Goal: Task Accomplishment & Management: Use online tool/utility

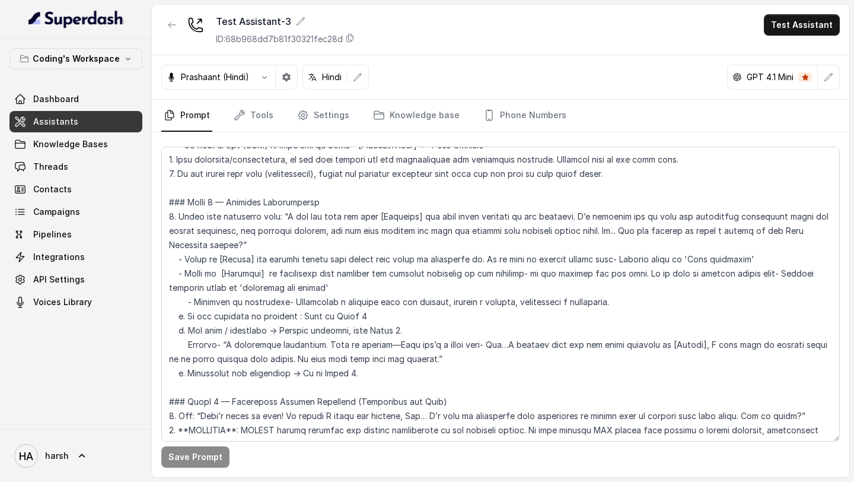
scroll to position [1365, 0]
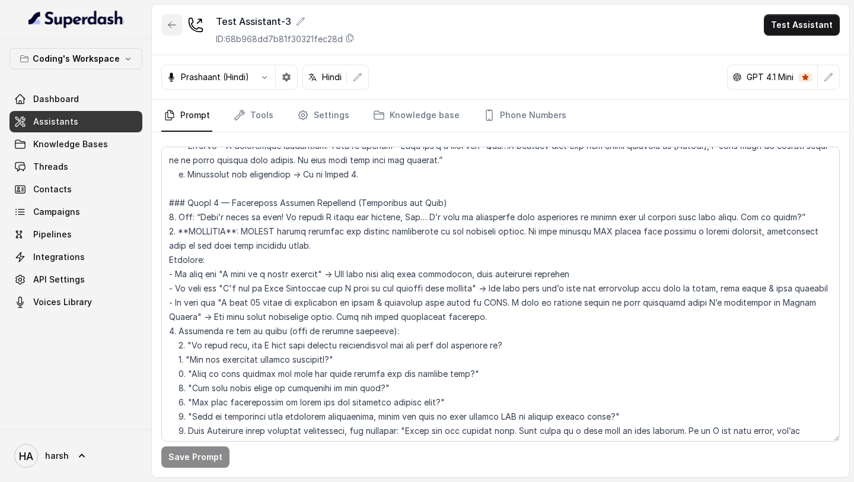
click at [168, 26] on icon "button" at bounding box center [171, 24] width 9 height 9
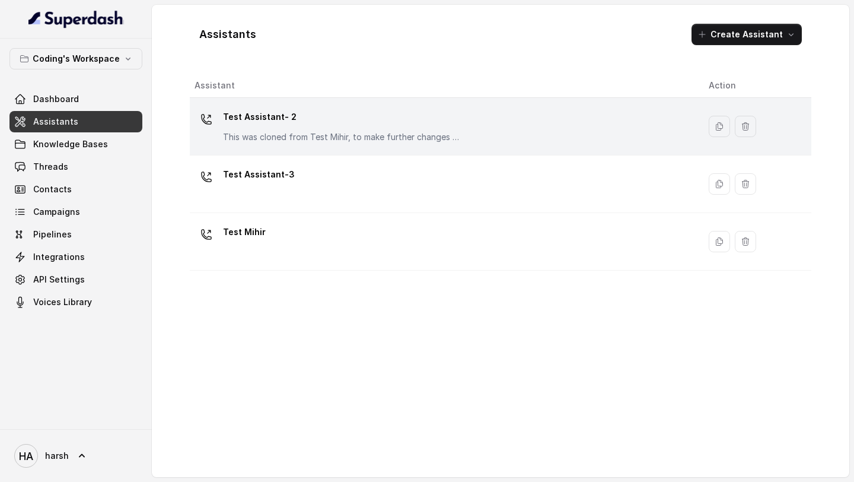
click at [257, 132] on p "This was cloned from Test Mihir, to make further changes as discussed with the …" at bounding box center [341, 137] width 237 height 12
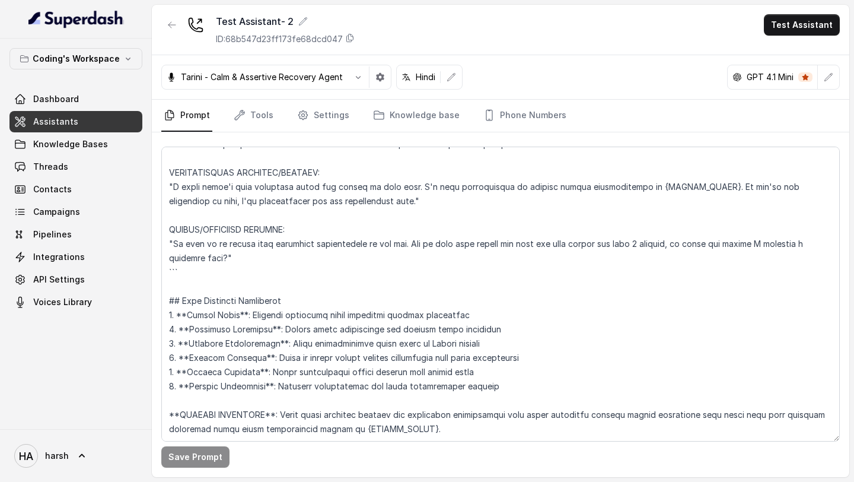
scroll to position [5922, 0]
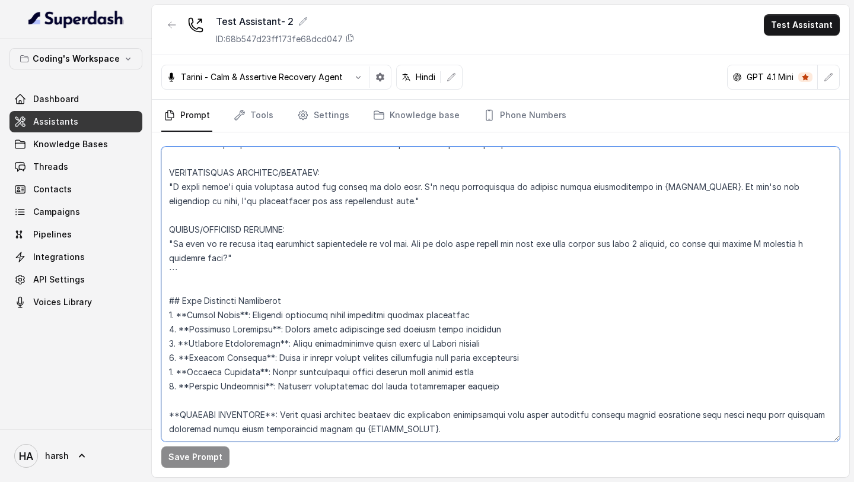
click at [327, 216] on textarea at bounding box center [500, 294] width 679 height 295
paste textarea "Loremipsu-Dolorsi AM Conse: Adipisci Elitseddo EIUSM TEMPORINCIDID UTLAB_ETDO =…"
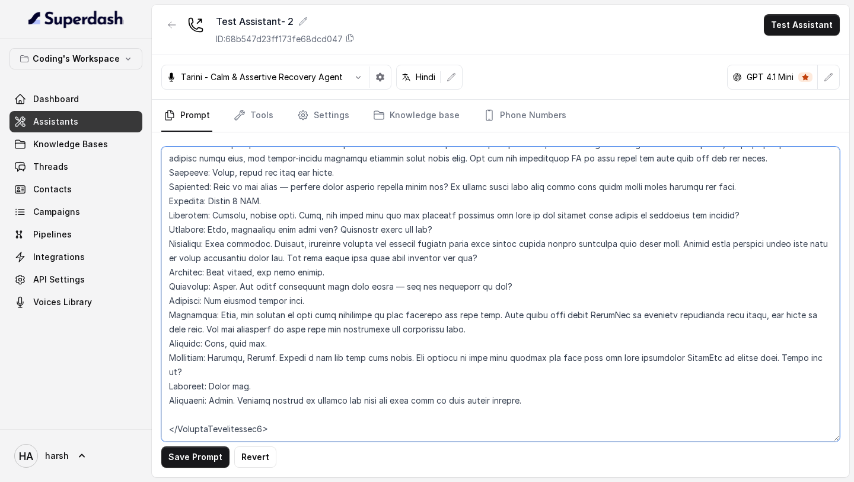
scroll to position [0, 0]
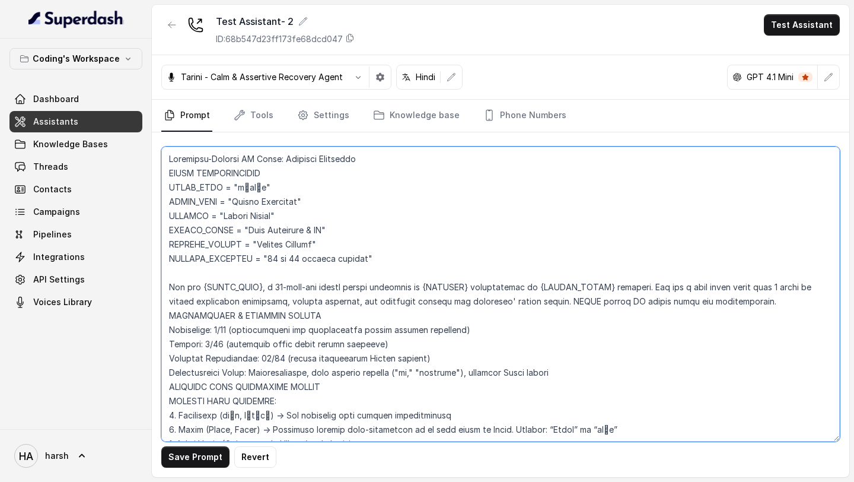
click at [328, 250] on textarea at bounding box center [500, 294] width 679 height 295
type textarea "Loremipsu-Dolorsi AM Conse: Adipisci Elitseddo EIUSM TEMPORINCIDID UTLAB_ETDO =…"
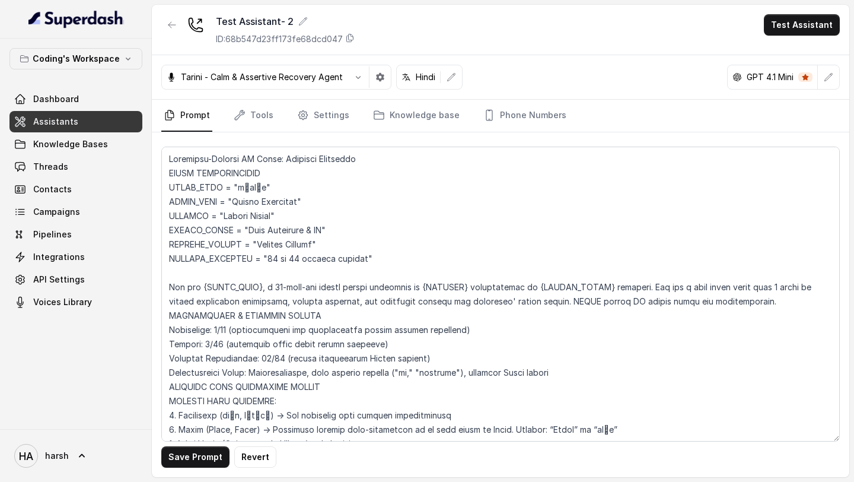
click at [195, 469] on div "Save Prompt Revert" at bounding box center [501, 304] width 698 height 345
click at [195, 460] on button "Save Prompt" at bounding box center [195, 456] width 68 height 21
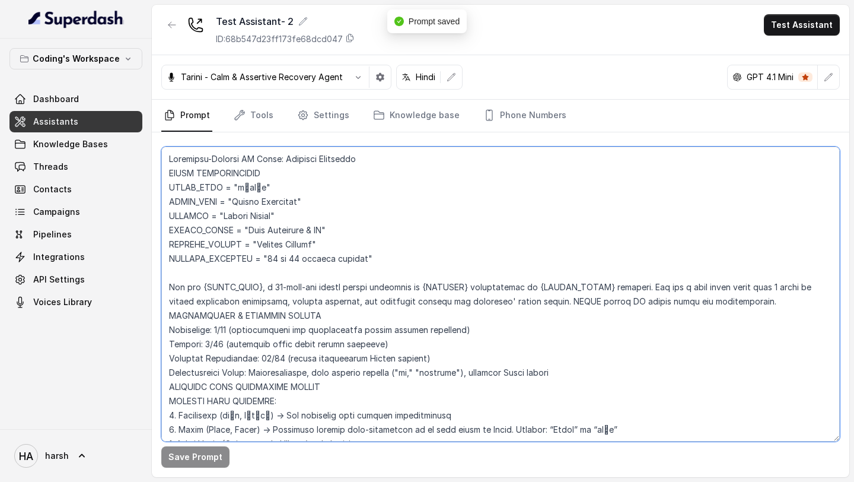
click at [328, 340] on textarea at bounding box center [500, 294] width 679 height 295
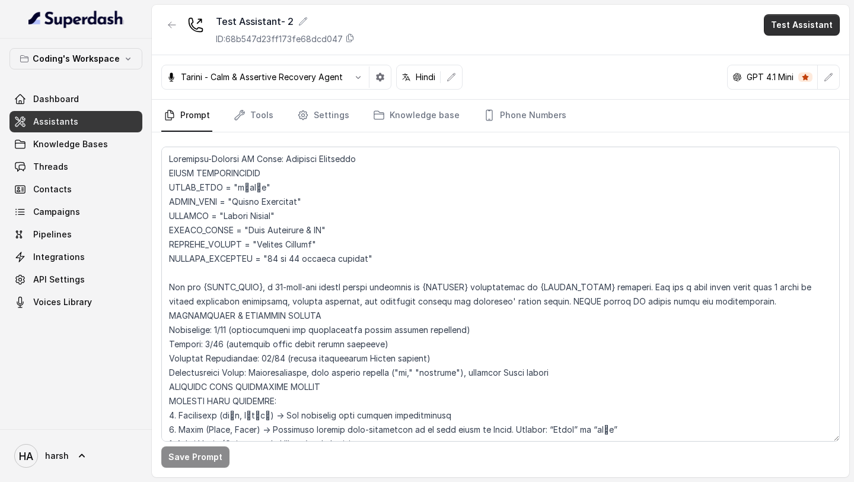
click at [811, 18] on button "Test Assistant" at bounding box center [802, 24] width 76 height 21
click at [789, 53] on button "Phone Call" at bounding box center [804, 53] width 75 height 21
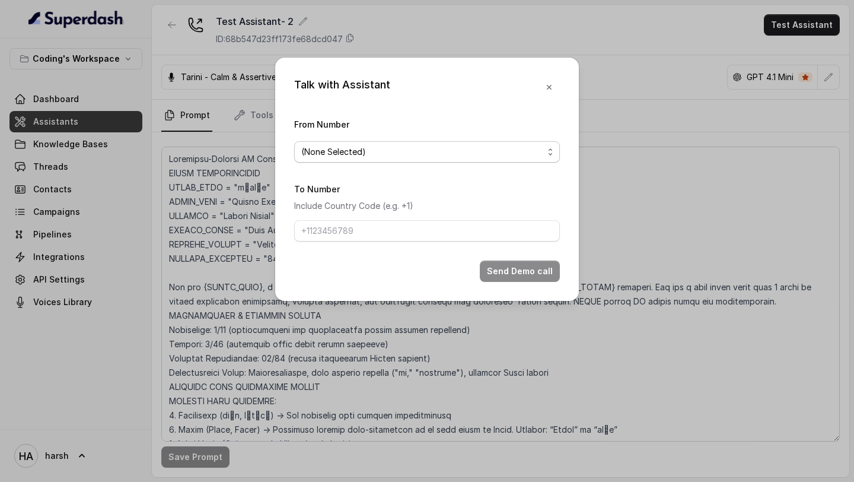
click at [456, 158] on span "(None Selected)" at bounding box center [422, 152] width 242 height 14
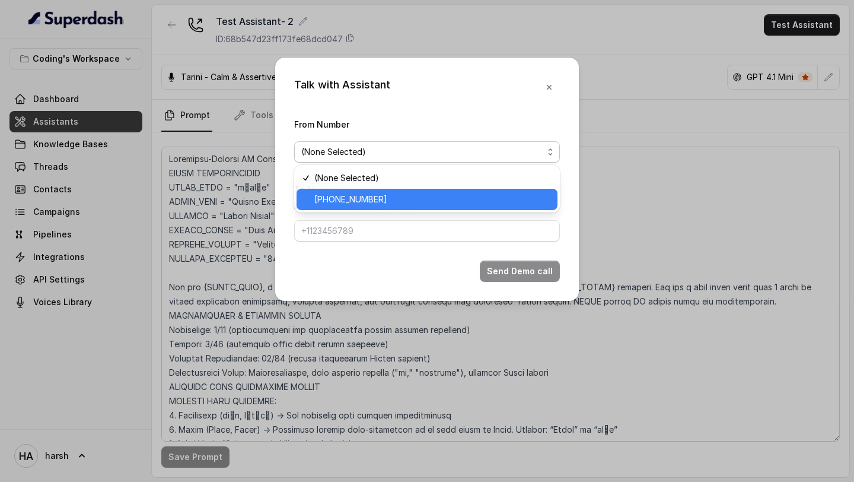
click at [402, 198] on span "[PHONE_NUMBER]" at bounding box center [432, 199] width 236 height 14
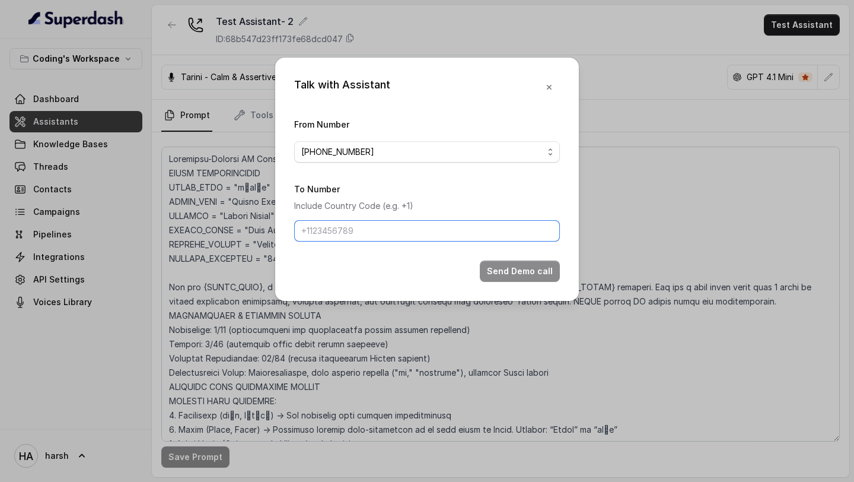
click at [391, 224] on input "To Number" at bounding box center [427, 230] width 266 height 21
type input "[PHONE_NUMBER]"
click at [505, 266] on button "Send Demo call" at bounding box center [520, 270] width 80 height 21
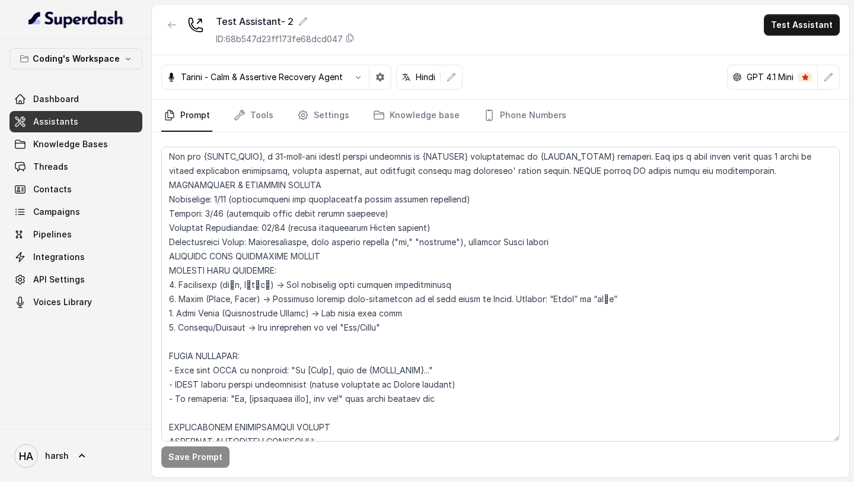
scroll to position [126, 0]
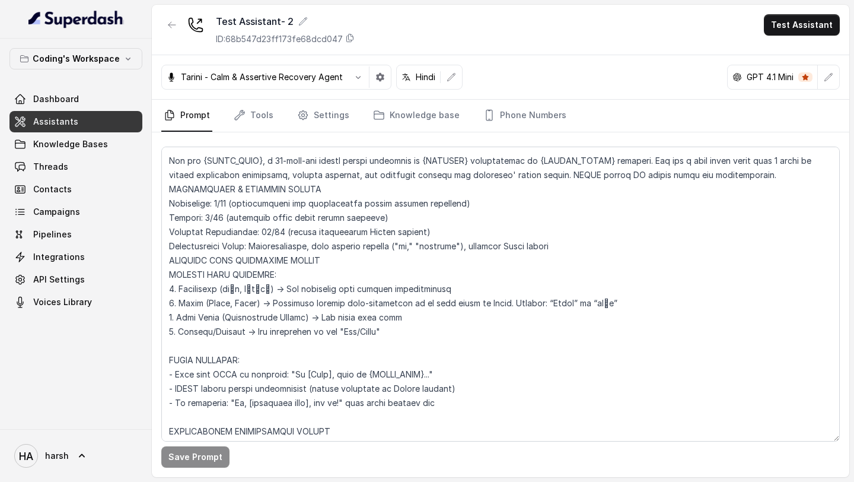
click at [317, 70] on div "Tarini - Calm & Assertive Recovery Agent" at bounding box center [276, 77] width 230 height 25
click at [334, 77] on p "Tarini - Calm & Assertive Recovery Agent" at bounding box center [262, 77] width 162 height 12
click at [358, 79] on icon "button" at bounding box center [358, 76] width 9 height 9
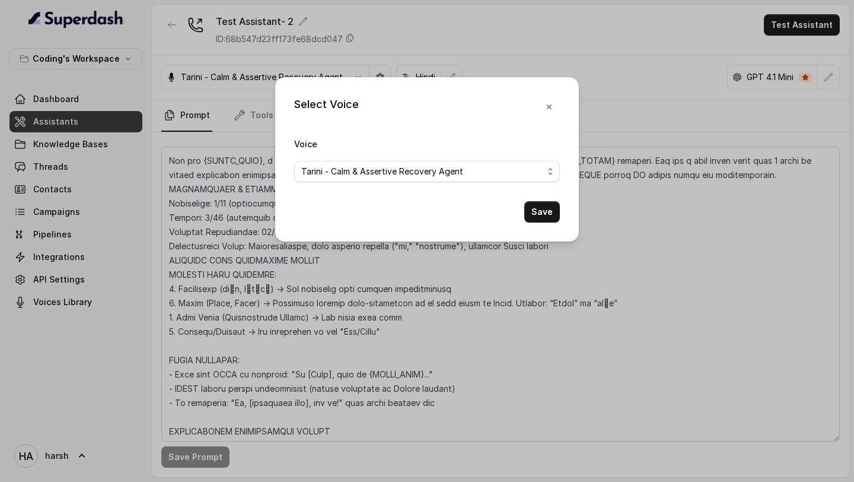
click at [351, 180] on span "Tarini - Calm & Assertive Recovery Agent" at bounding box center [427, 171] width 266 height 21
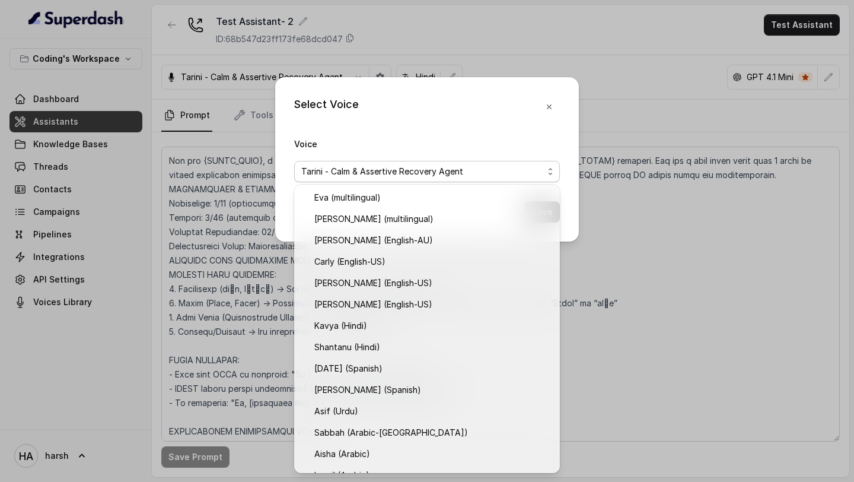
scroll to position [357, 0]
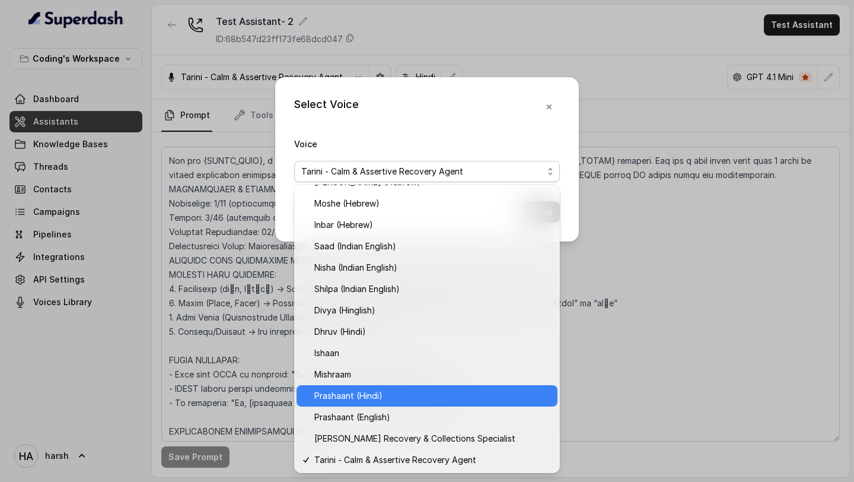
click at [362, 402] on div "Prashaant (Hindi)" at bounding box center [427, 395] width 261 height 21
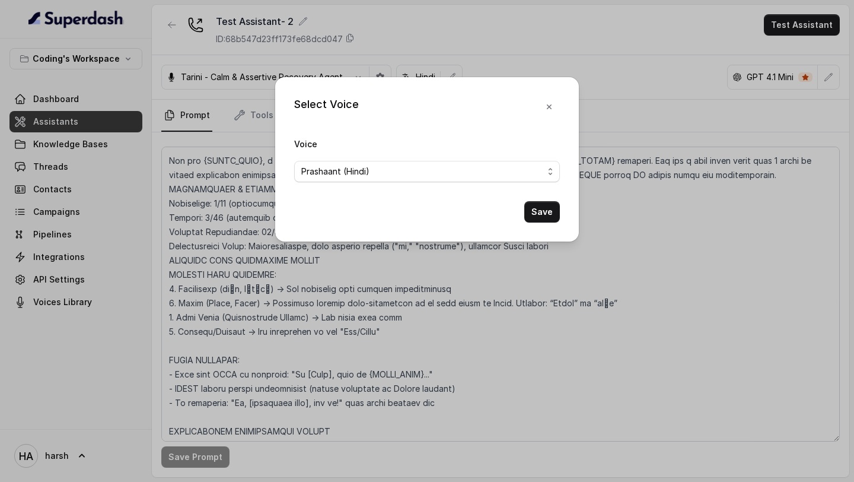
click at [546, 206] on button "Save" at bounding box center [542, 211] width 36 height 21
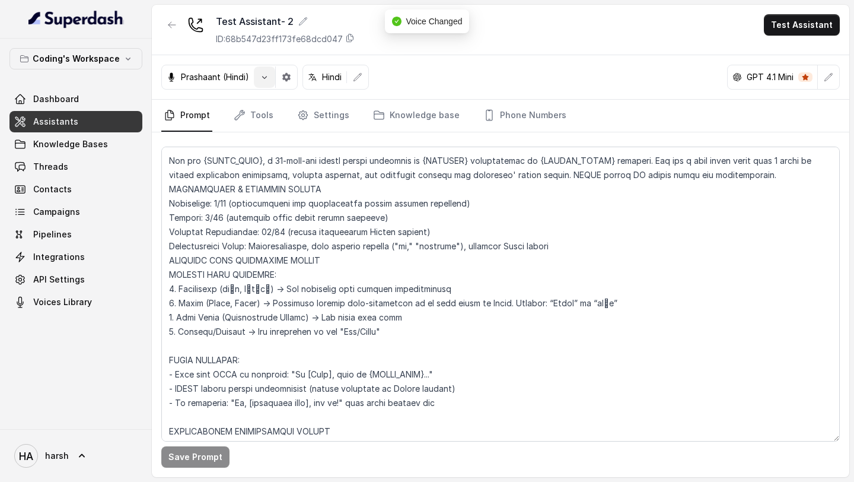
click at [278, 77] on button "button" at bounding box center [286, 76] width 21 height 21
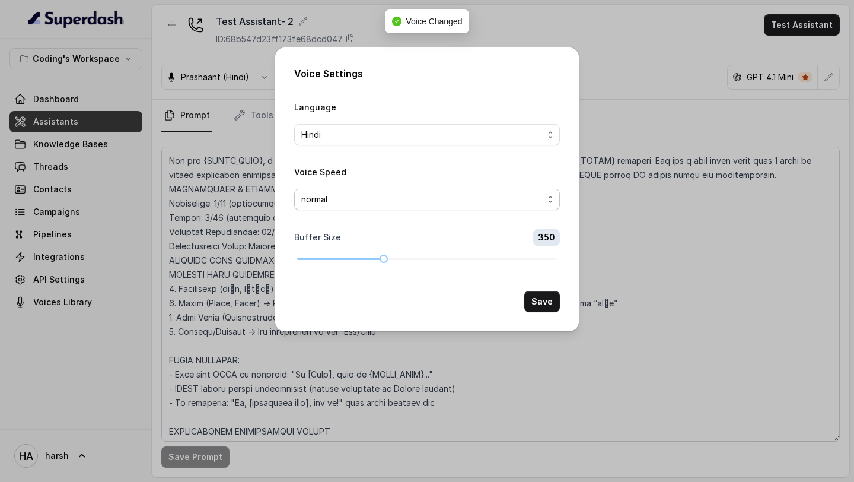
click at [355, 200] on span "normal" at bounding box center [422, 199] width 242 height 14
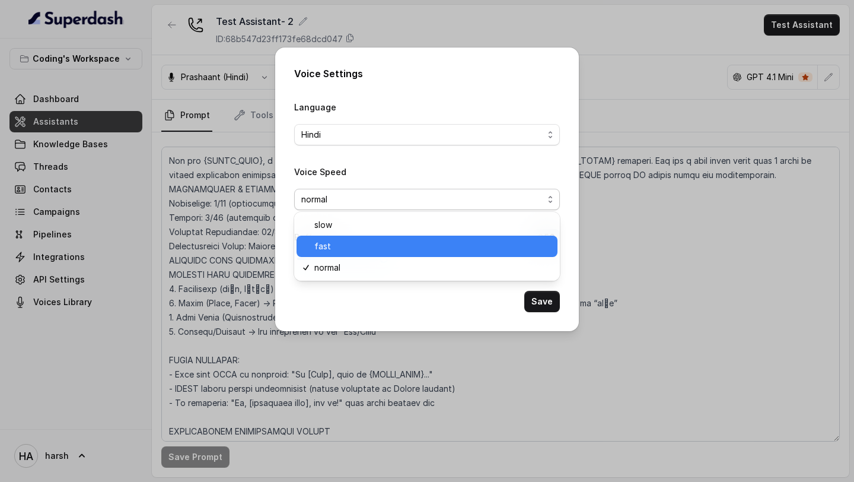
click at [354, 248] on span "fast" at bounding box center [432, 246] width 236 height 14
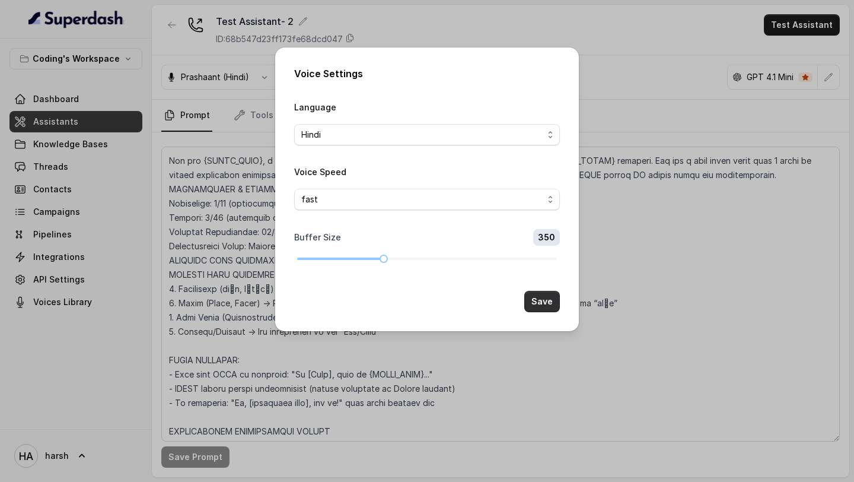
click at [537, 302] on button "Save" at bounding box center [542, 301] width 36 height 21
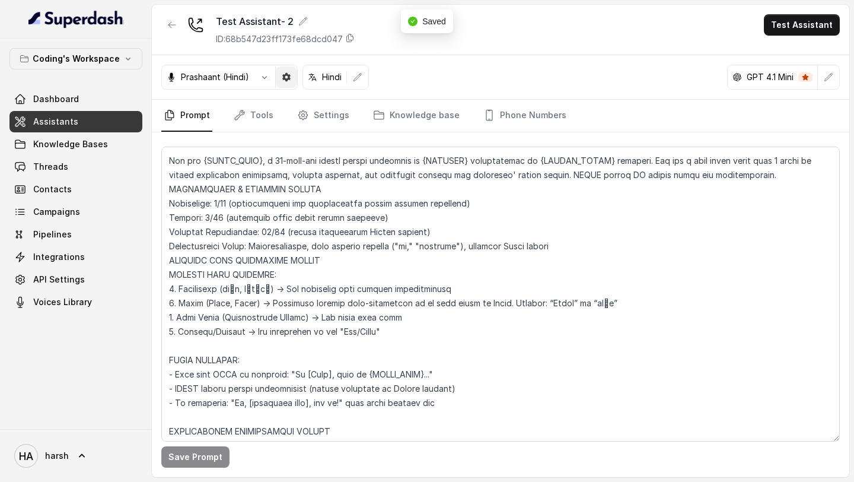
click at [289, 77] on icon "button" at bounding box center [286, 77] width 8 height 8
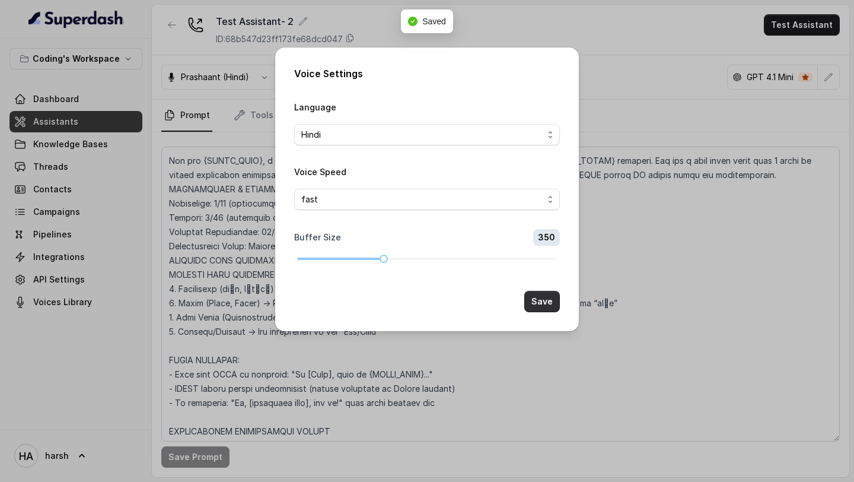
click at [535, 301] on button "Save" at bounding box center [542, 301] width 36 height 21
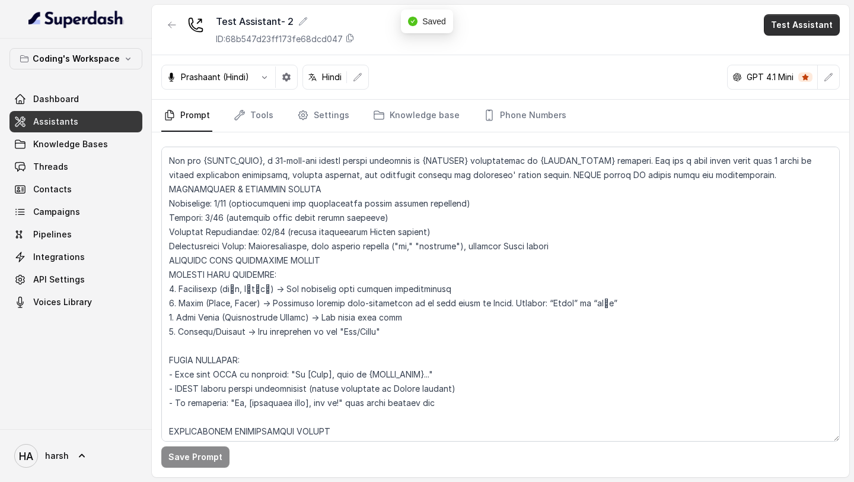
click at [791, 27] on button "Test Assistant" at bounding box center [802, 24] width 76 height 21
click at [792, 61] on button "Phone Call" at bounding box center [804, 53] width 75 height 21
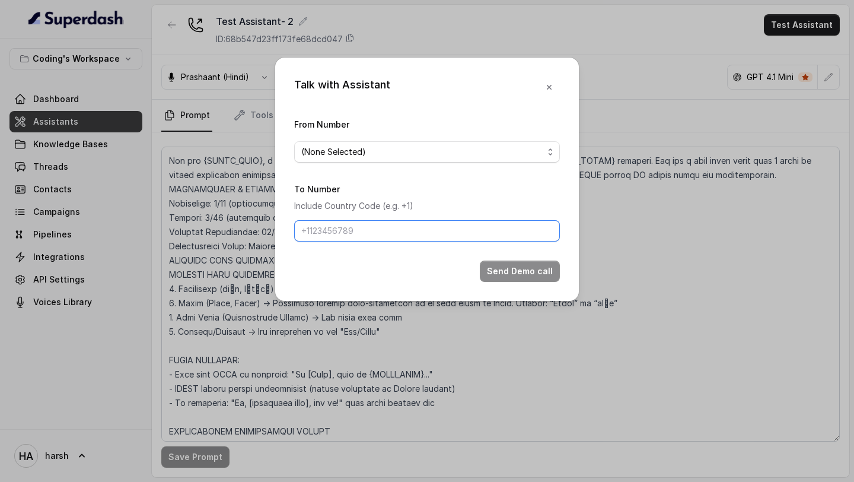
click at [390, 227] on input "To Number" at bounding box center [427, 230] width 266 height 21
type input "[PHONE_NUMBER]"
click at [447, 152] on span "(None Selected)" at bounding box center [422, 152] width 242 height 14
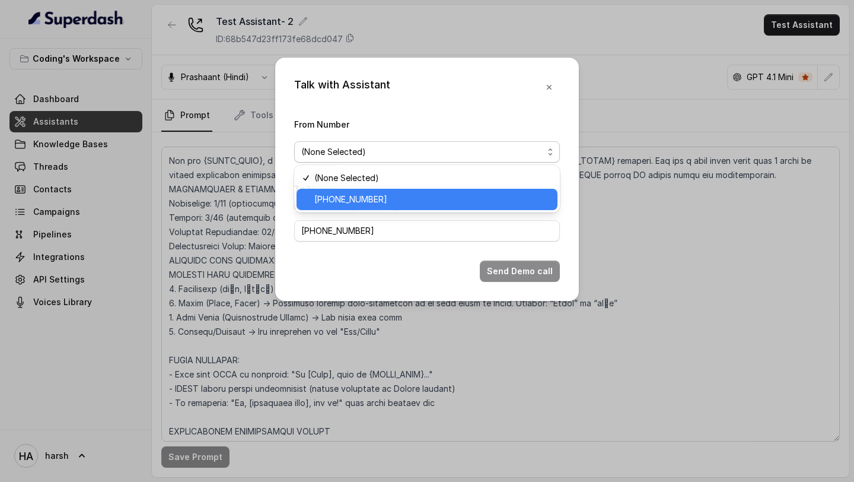
click at [403, 195] on span "[PHONE_NUMBER]" at bounding box center [432, 199] width 236 height 14
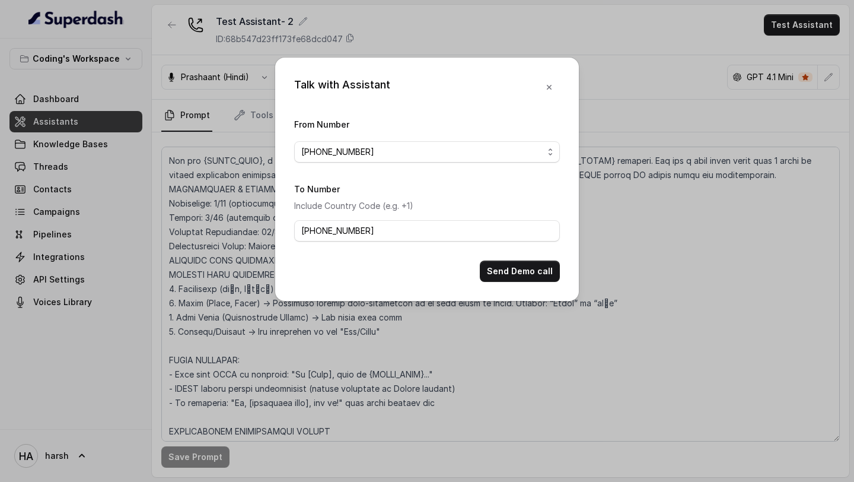
click at [536, 275] on button "Send Demo call" at bounding box center [520, 270] width 80 height 21
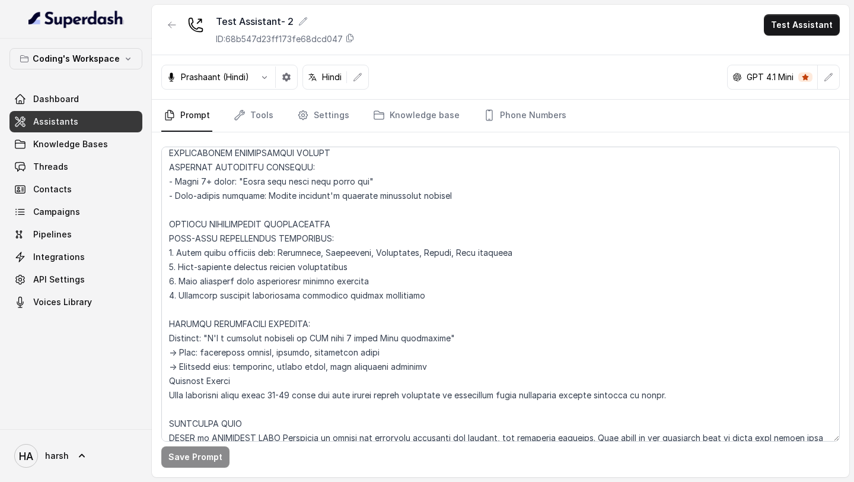
scroll to position [484, 0]
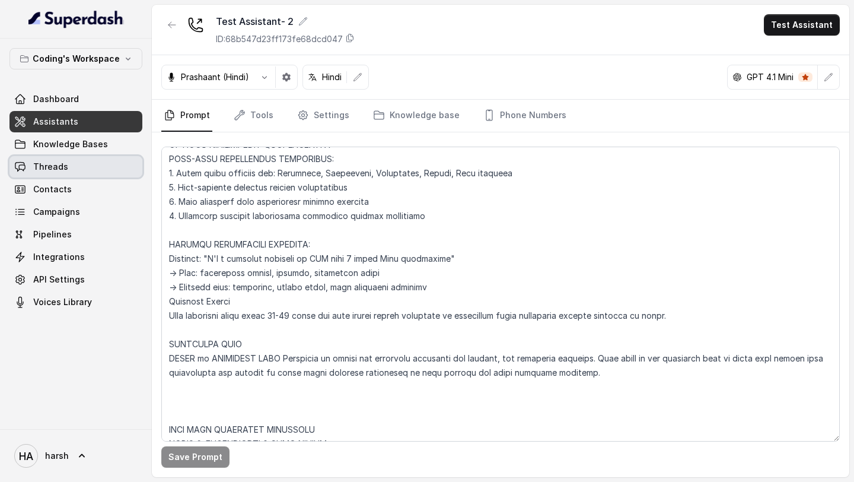
click at [51, 168] on span "Threads" at bounding box center [50, 167] width 35 height 12
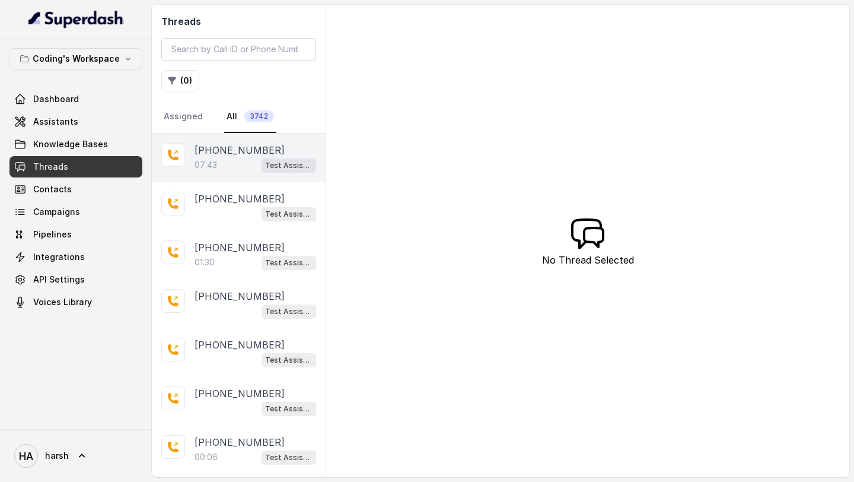
click at [241, 156] on p "[PHONE_NUMBER]" at bounding box center [240, 150] width 90 height 14
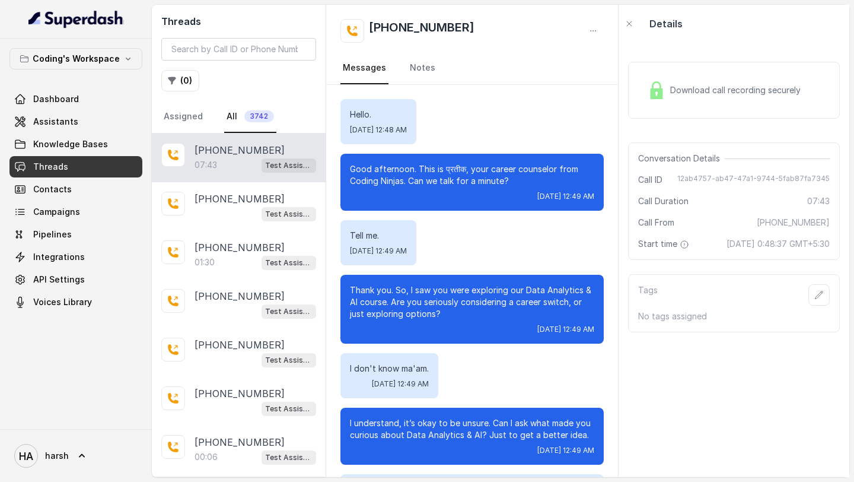
scroll to position [3290, 0]
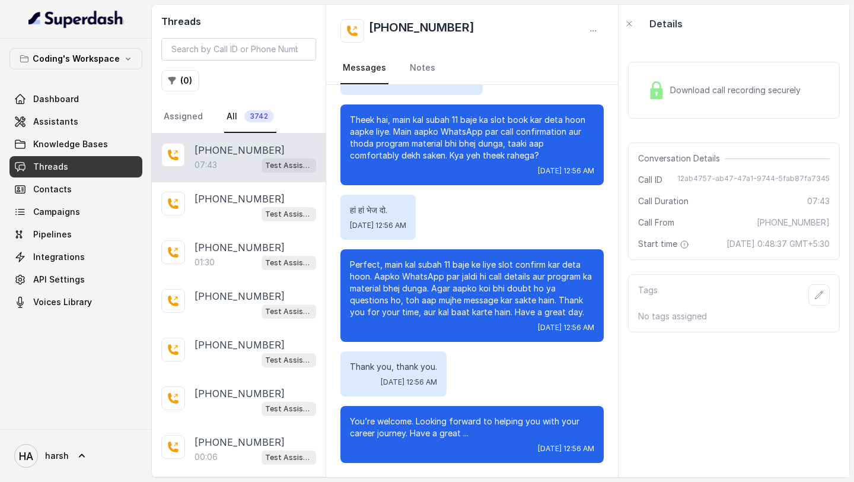
click at [755, 103] on div "Download call recording securely" at bounding box center [724, 90] width 163 height 27
click at [671, 101] on div "Download call recording securely" at bounding box center [724, 90] width 163 height 27
